Goal: Information Seeking & Learning: Find specific fact

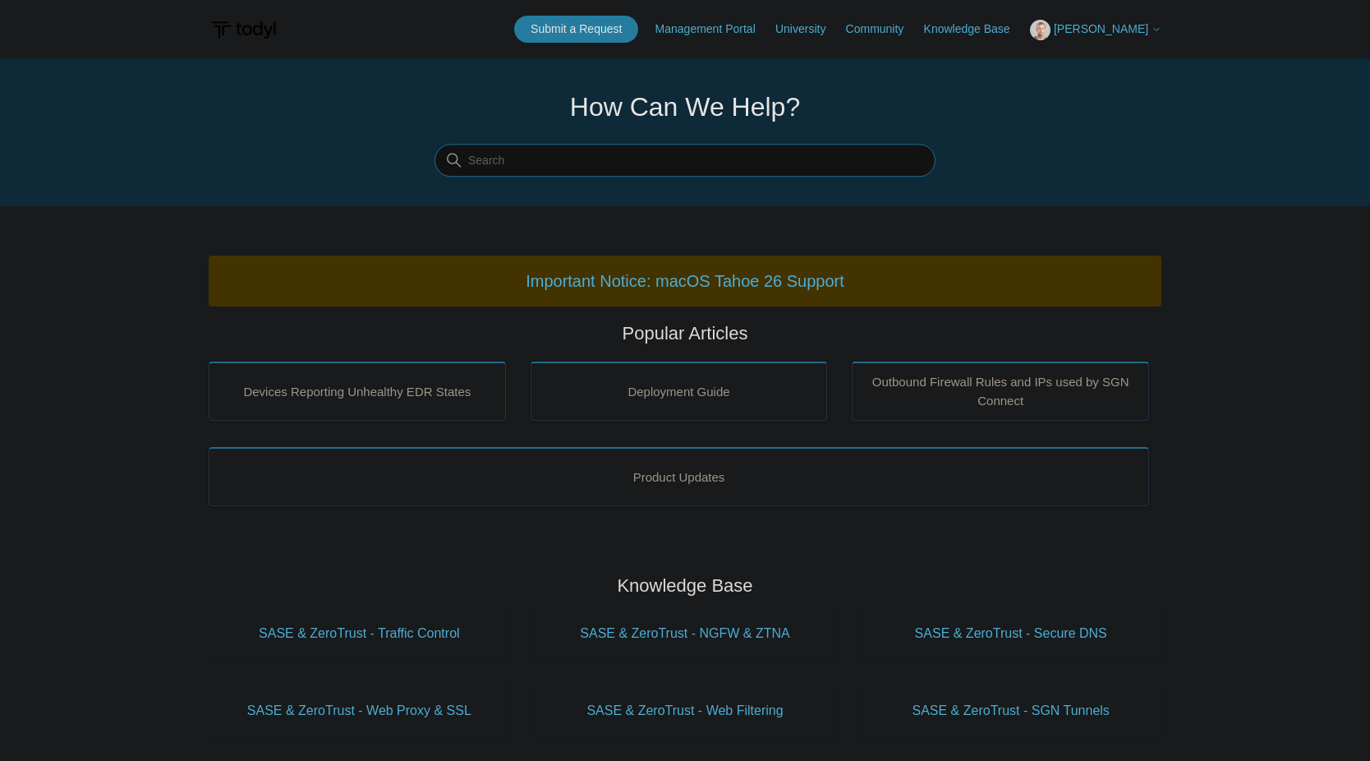
click at [554, 167] on input "Search" at bounding box center [684, 161] width 501 height 33
type input "ftp"
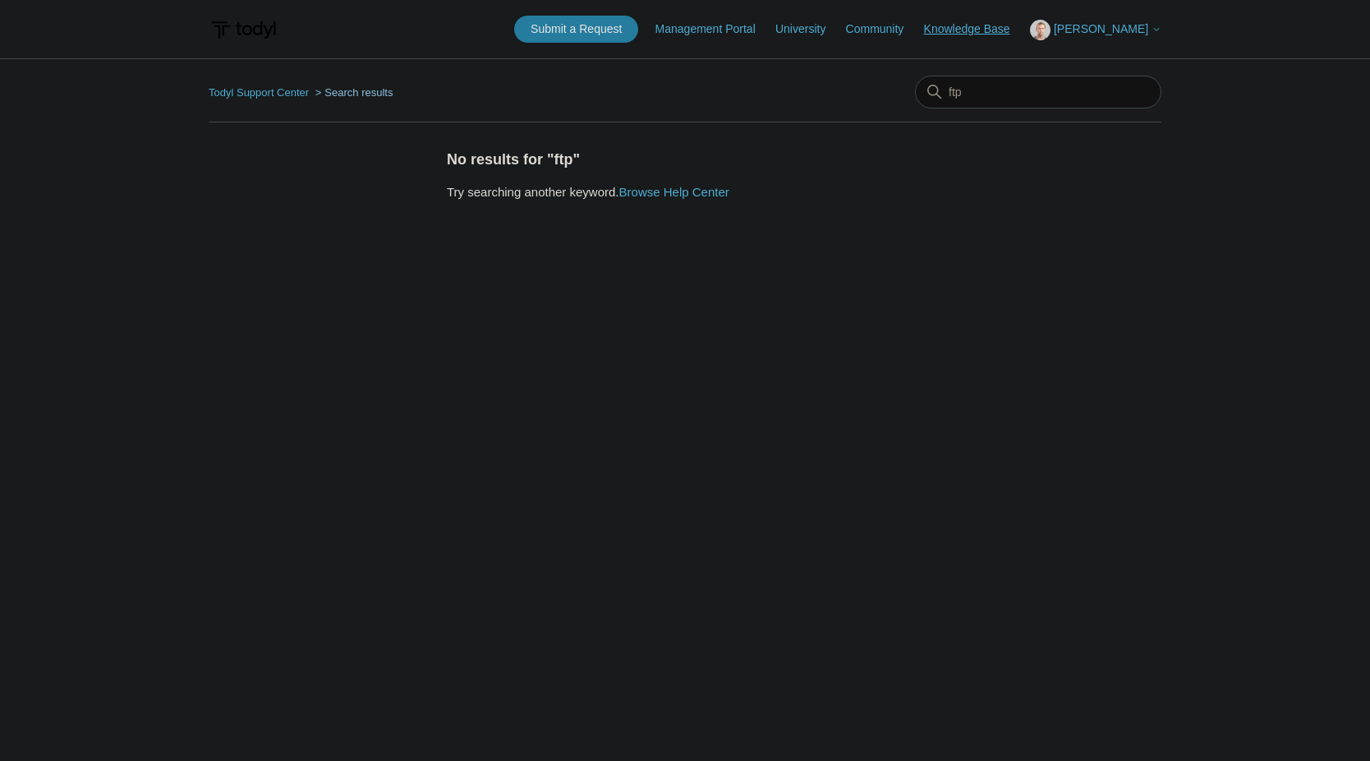
click at [980, 26] on link "Knowledge Base" at bounding box center [975, 29] width 103 height 17
